Goal: Check status: Check status

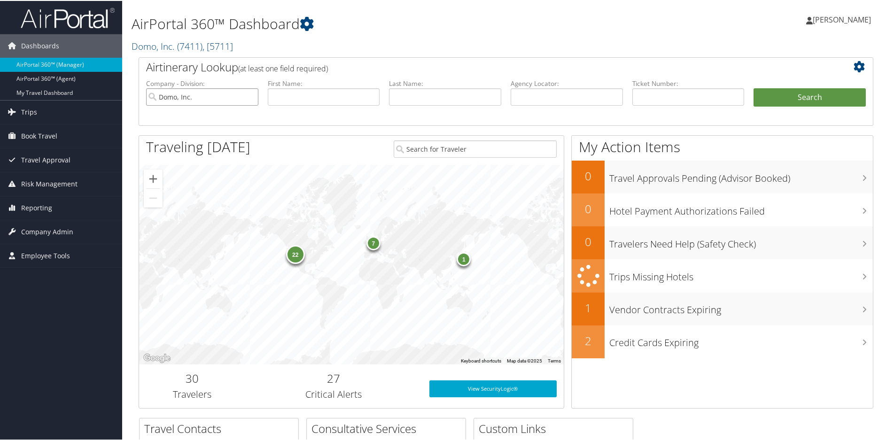
click at [247, 95] on input "Domo, Inc." at bounding box center [202, 95] width 112 height 17
click at [532, 93] on input "text" at bounding box center [566, 95] width 112 height 17
paste input "DHPTJ1"
type input "DHPTJ1"
click at [829, 98] on button "Search" at bounding box center [809, 96] width 112 height 19
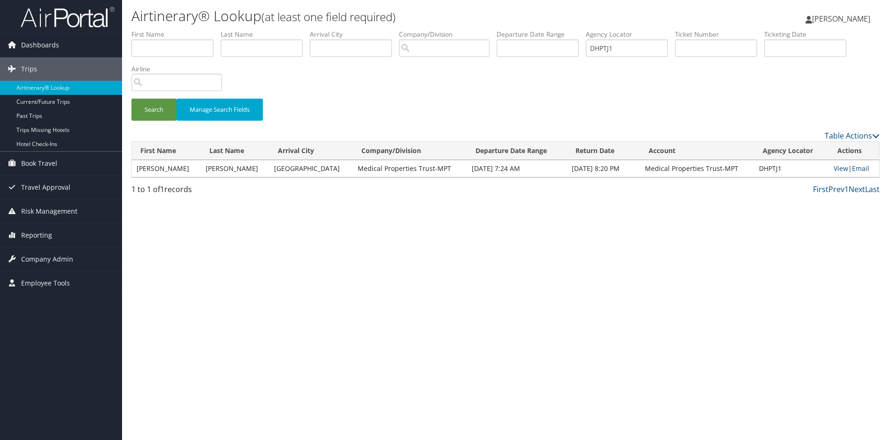
click at [467, 238] on div "Airtinerary® Lookup (at least one field required) Sharonica Roby Sharonica Roby…" at bounding box center [505, 220] width 767 height 440
click at [836, 167] on link "View" at bounding box center [841, 168] width 15 height 9
click at [502, 303] on div "Airtinerary® Lookup (at least one field required) Sharonica Roby Sharonica Roby…" at bounding box center [505, 220] width 767 height 440
click at [589, 256] on div "Airtinerary® Lookup (at least one field required) Sharonica Roby Sharonica Roby…" at bounding box center [505, 220] width 767 height 440
click at [391, 268] on div "Airtinerary® Lookup (at least one field required) Sharonica Roby Sharonica Roby…" at bounding box center [505, 220] width 767 height 440
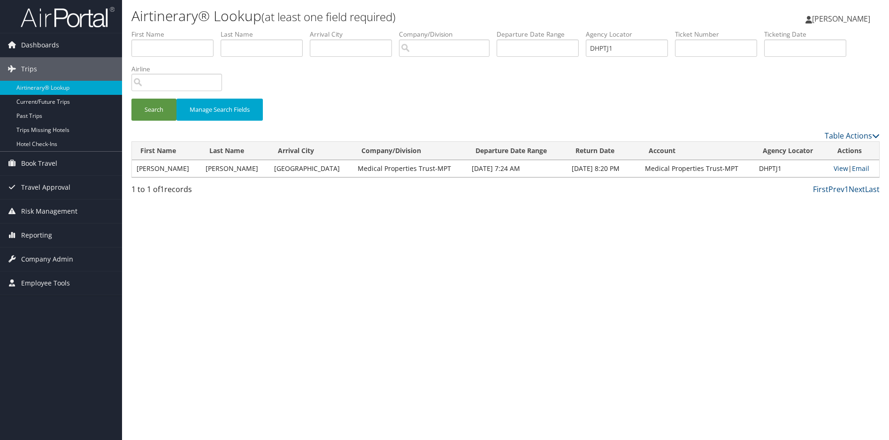
click at [516, 315] on div "Airtinerary® Lookup (at least one field required) Sharonica Roby Sharonica Roby…" at bounding box center [505, 220] width 767 height 440
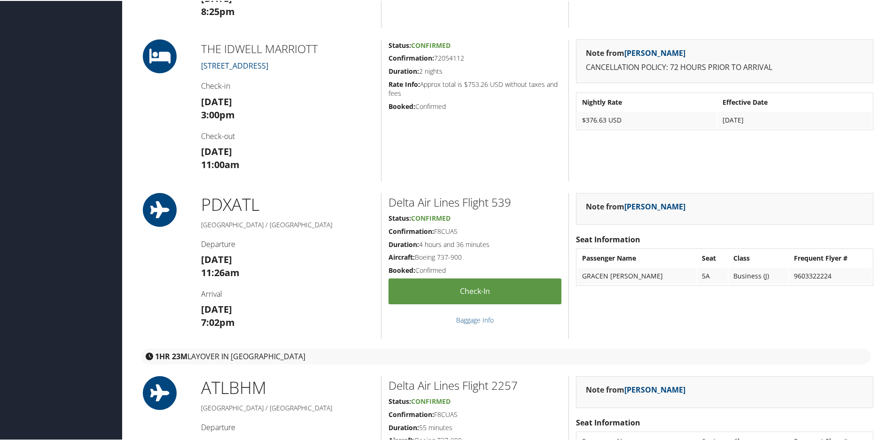
scroll to position [845, 0]
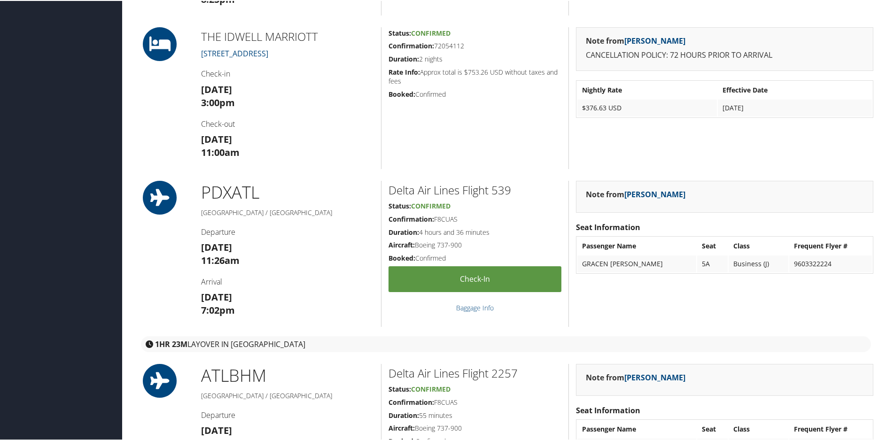
drag, startPoint x: 466, startPoint y: 45, endPoint x: 435, endPoint y: 45, distance: 30.5
click at [435, 45] on h5 "Confirmation: 72054112" at bounding box center [474, 44] width 173 height 9
